Goal: Task Accomplishment & Management: Manage account settings

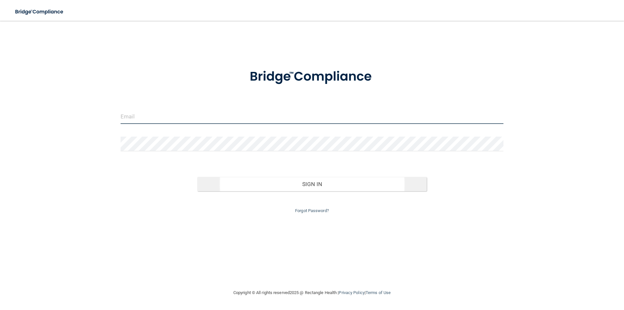
type input "[PERSON_NAME][EMAIL_ADDRESS][DOMAIN_NAME]"
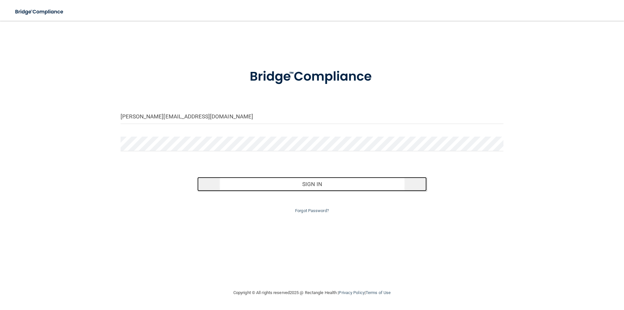
click at [286, 188] on button "Sign In" at bounding box center [312, 184] width 230 height 14
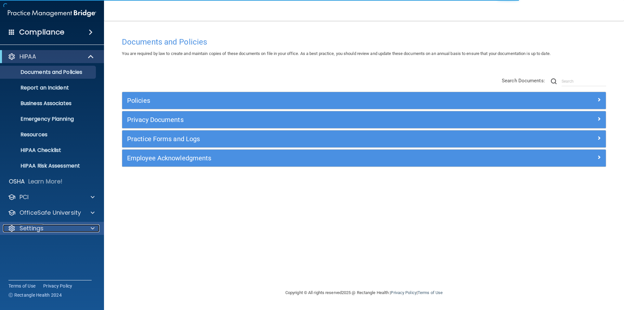
click at [38, 225] on p "Settings" at bounding box center [32, 228] width 24 height 8
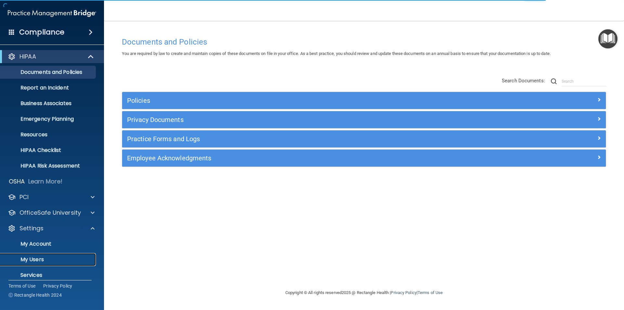
click at [42, 261] on p "My Users" at bounding box center [48, 259] width 89 height 7
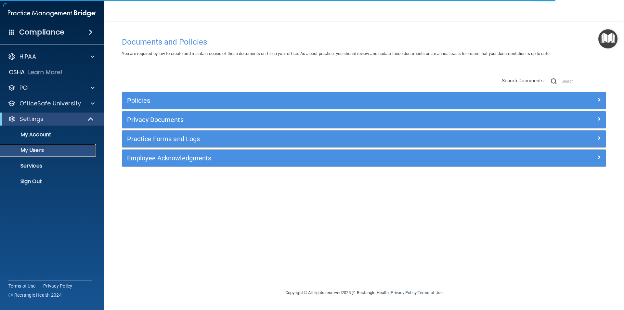
select select "20"
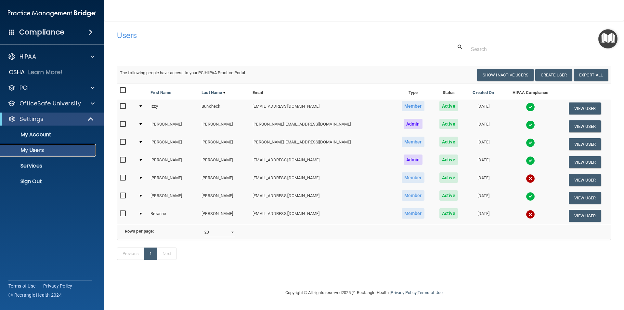
click at [36, 151] on p "My Users" at bounding box center [48, 150] width 89 height 7
click at [36, 119] on p "Settings" at bounding box center [32, 119] width 24 height 8
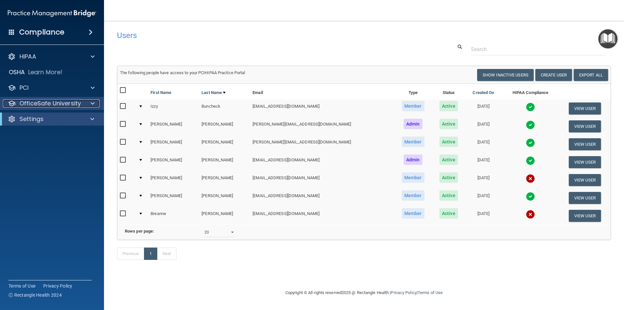
click at [86, 102] on div at bounding box center [92, 103] width 16 height 8
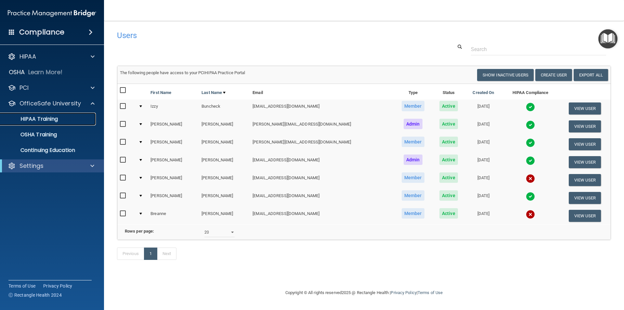
click at [52, 117] on p "HIPAA Training" at bounding box center [31, 119] width 54 height 7
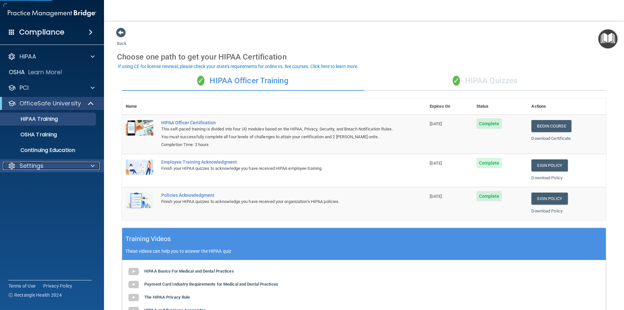
click at [43, 166] on p "Settings" at bounding box center [32, 166] width 24 height 8
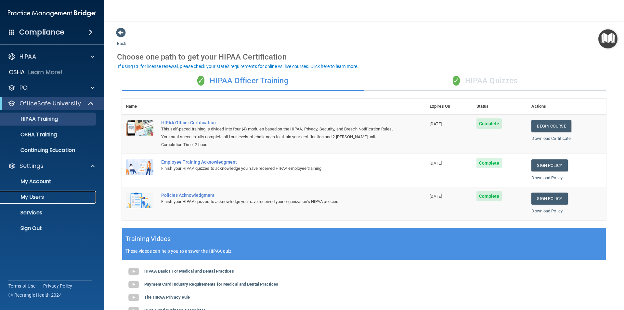
click at [32, 198] on p "My Users" at bounding box center [48, 197] width 89 height 7
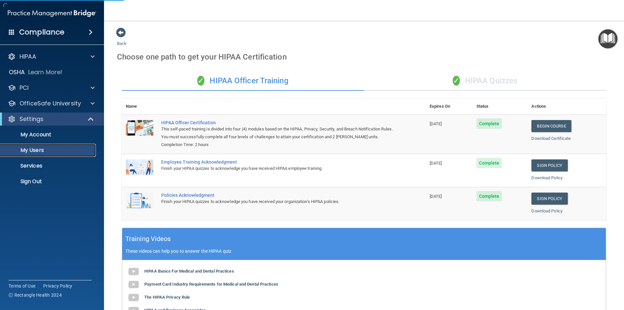
select select "20"
